Goal: Communication & Community: Answer question/provide support

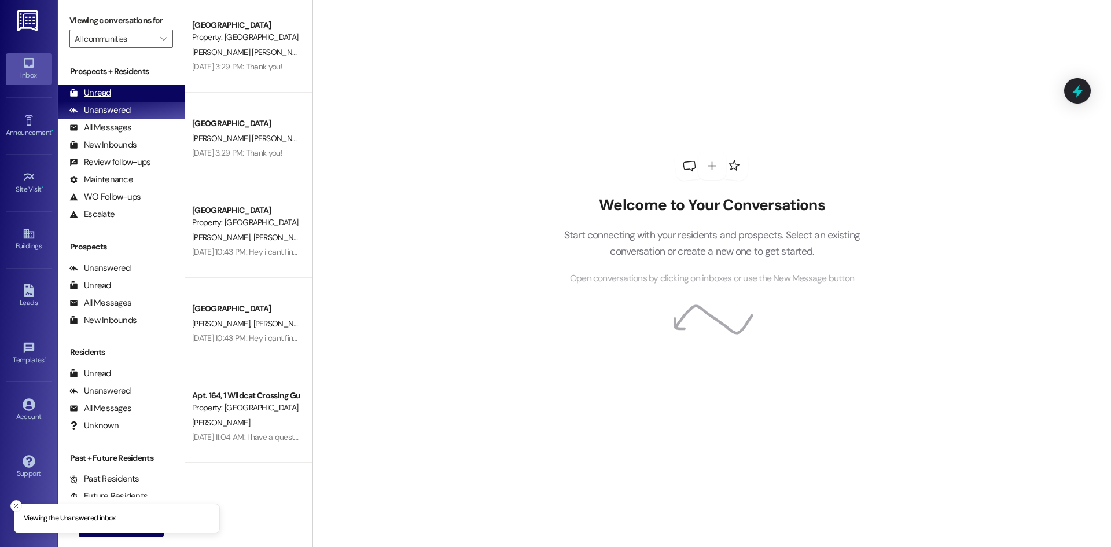
click at [137, 88] on div "Unread (0)" at bounding box center [121, 92] width 127 height 17
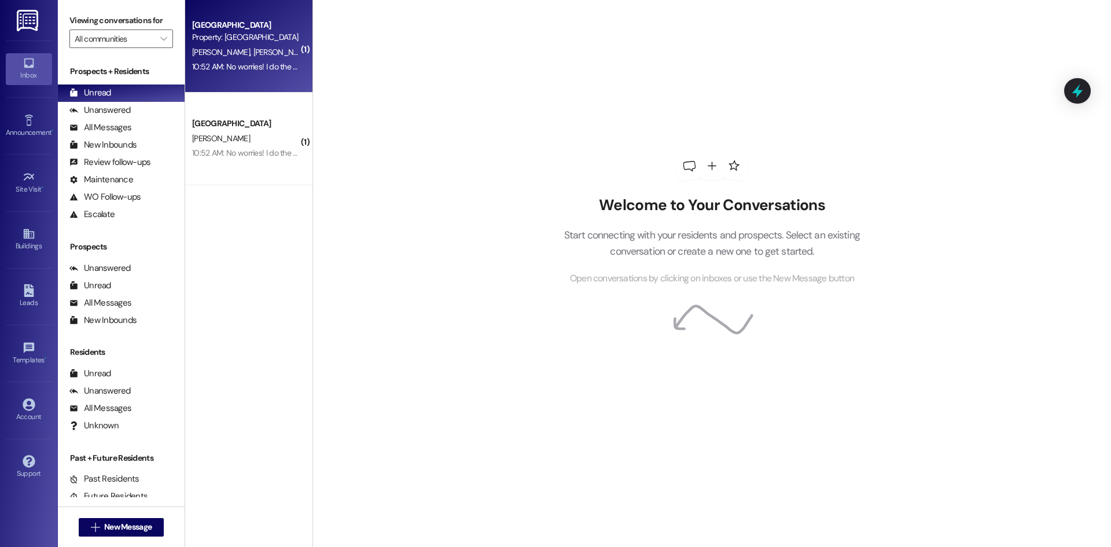
click at [267, 52] on div "[PERSON_NAME] [PERSON_NAME]" at bounding box center [245, 52] width 109 height 14
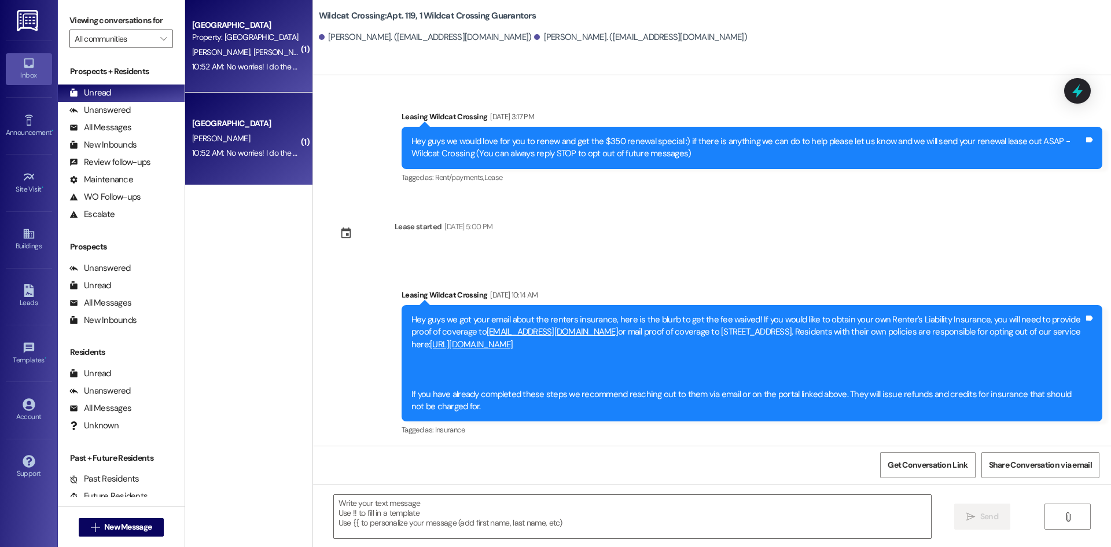
scroll to position [7521, 0]
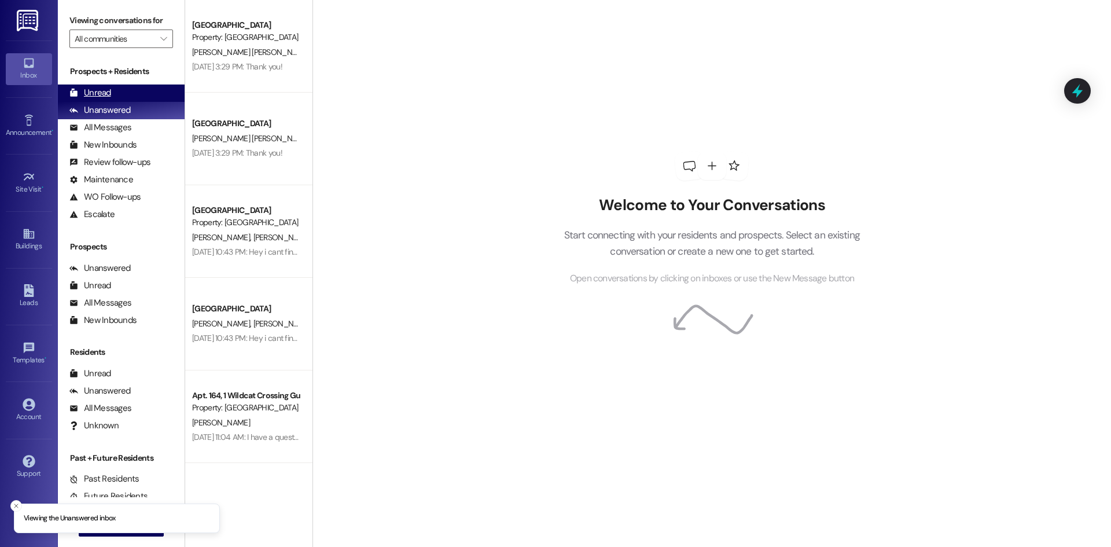
click at [124, 95] on div "Unread (0)" at bounding box center [121, 92] width 127 height 17
